Goal: Contribute content

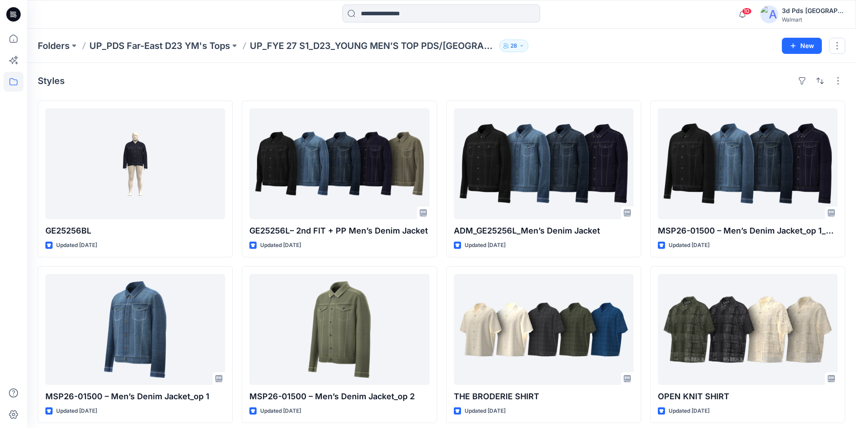
click at [14, 13] on icon at bounding box center [13, 14] width 14 height 14
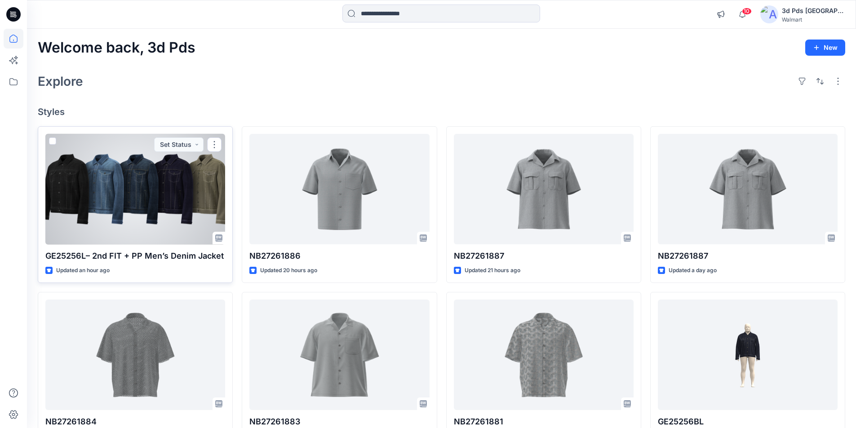
click at [178, 173] on div at bounding box center [135, 189] width 180 height 111
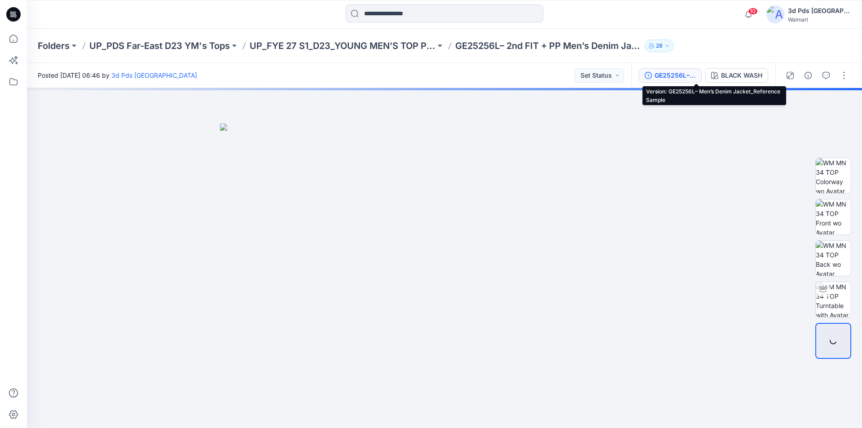
click at [696, 74] on div "GE25256L– Men’s Denim Jacket_Reference Sample" at bounding box center [675, 76] width 41 height 10
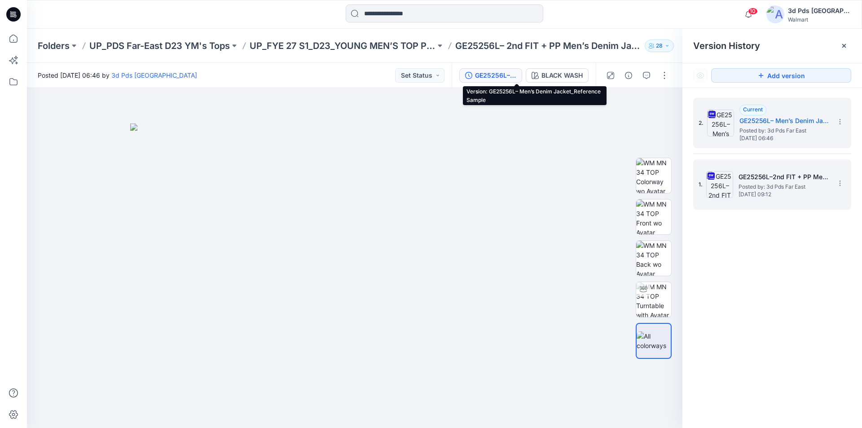
click at [793, 184] on span "Posted by: 3d Pds Far East" at bounding box center [784, 186] width 90 height 9
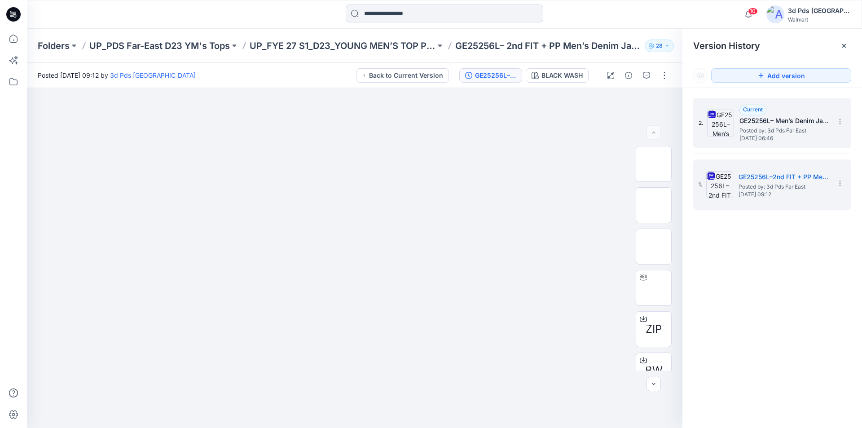
click at [775, 118] on h5 "GE25256L– Men’s Denim Jacket_Reference Sample" at bounding box center [785, 120] width 90 height 11
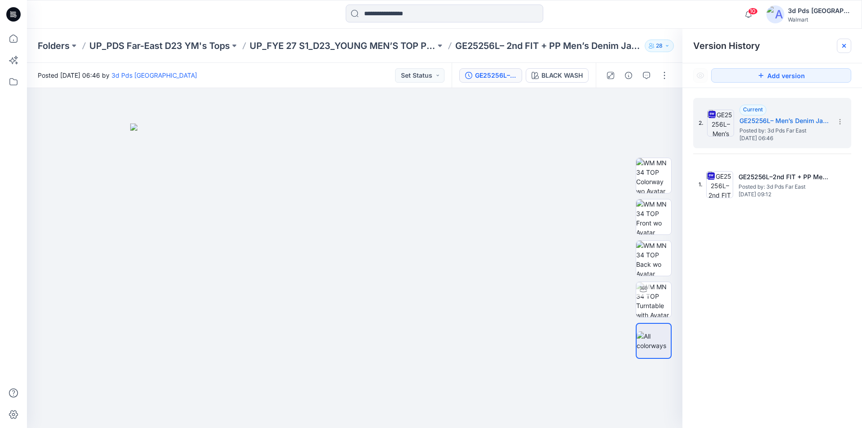
click at [846, 45] on icon at bounding box center [844, 45] width 7 height 7
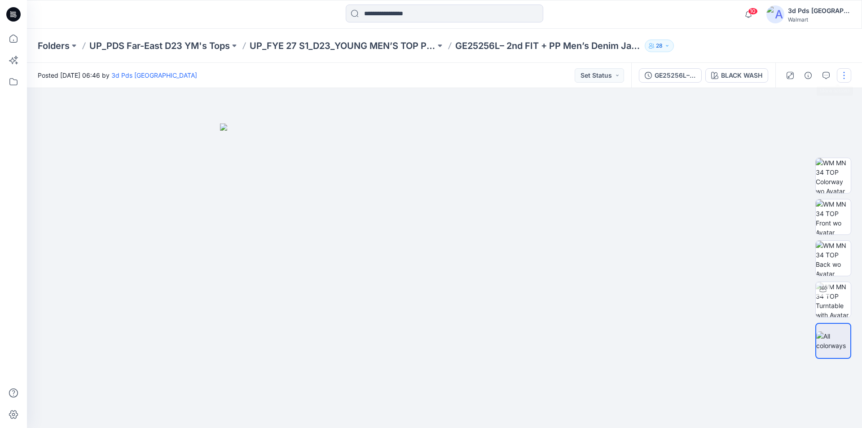
click at [844, 76] on button "button" at bounding box center [844, 75] width 14 height 14
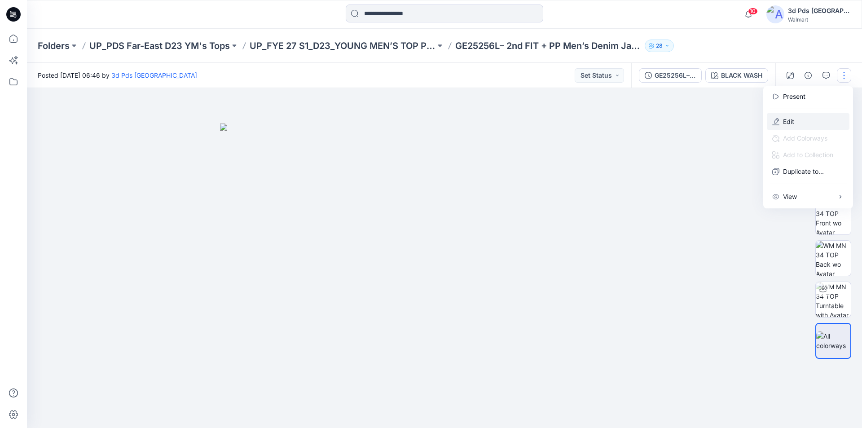
click at [796, 113] on button "Edit" at bounding box center [808, 121] width 83 height 17
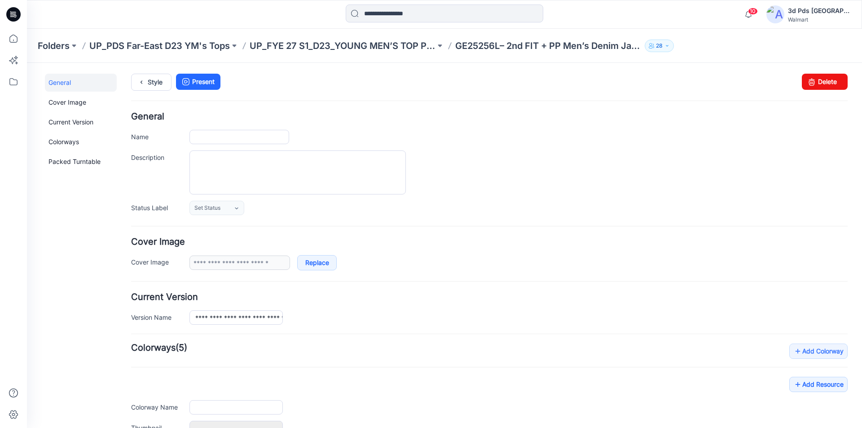
type input "**********"
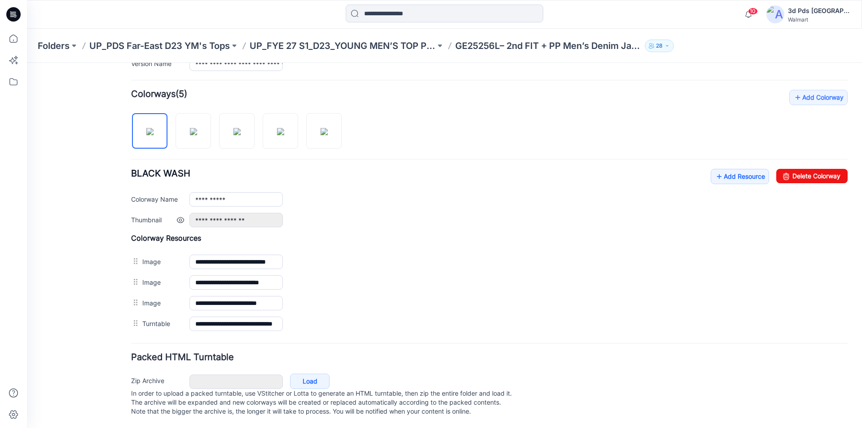
scroll to position [263, 0]
click at [732, 170] on link "Add Resource" at bounding box center [740, 176] width 58 height 15
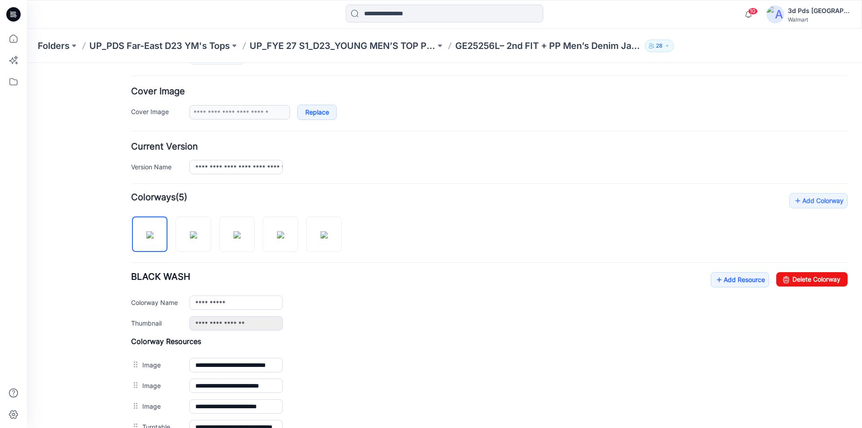
scroll to position [0, 0]
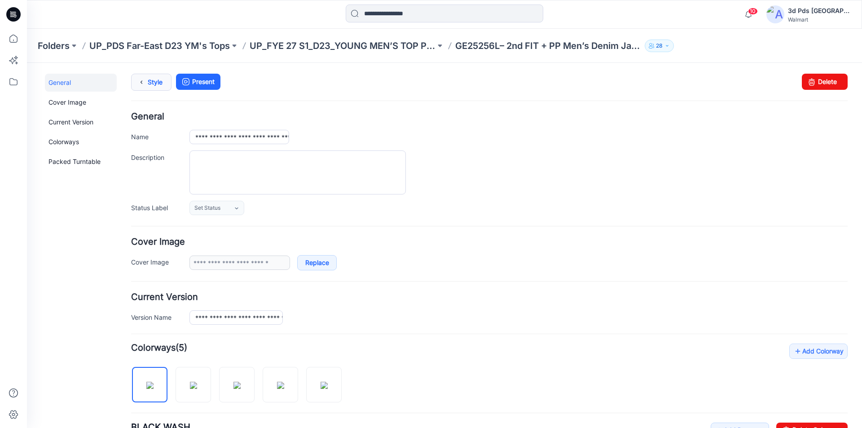
click at [146, 79] on icon at bounding box center [141, 82] width 13 height 16
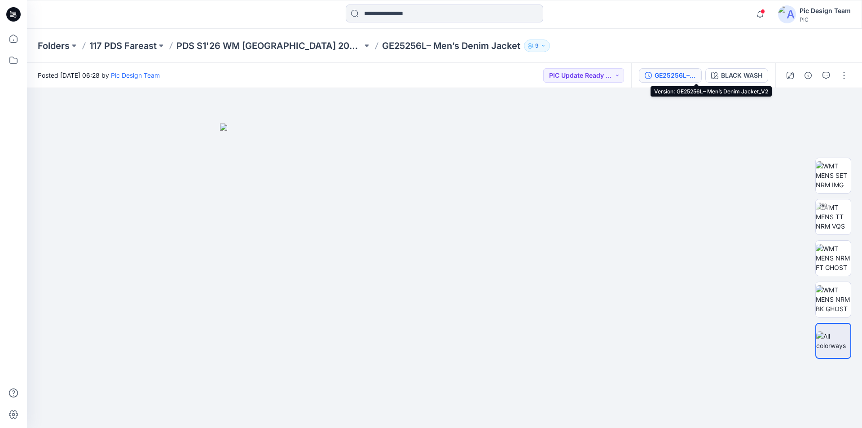
click at [696, 76] on div "GE25256L– Men’s Denim Jacket_V2" at bounding box center [675, 76] width 41 height 10
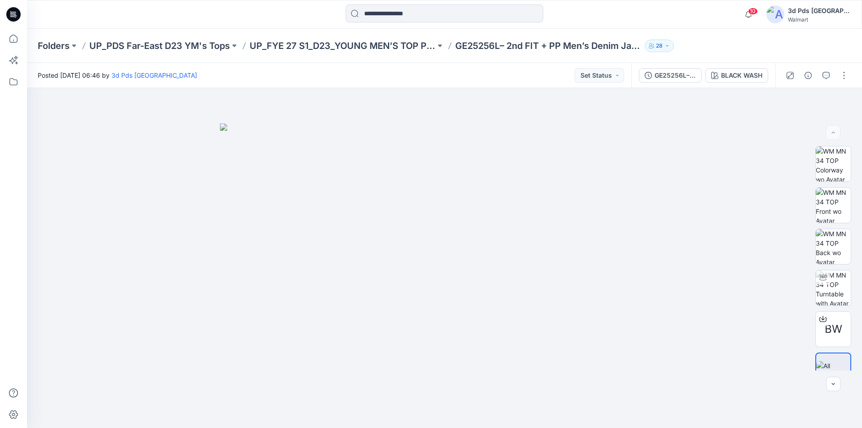
click at [19, 13] on icon at bounding box center [13, 14] width 14 height 14
